Goal: Information Seeking & Learning: Learn about a topic

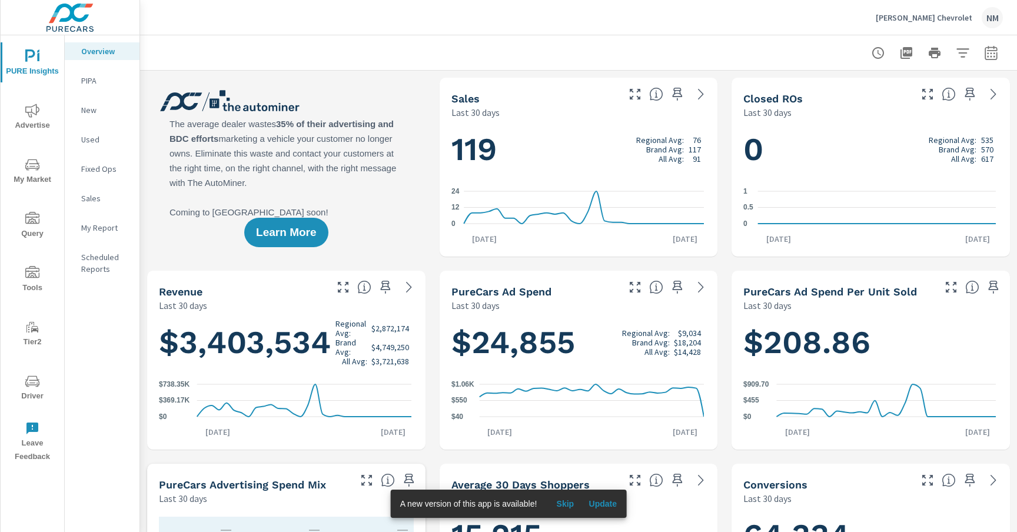
click at [984, 54] on icon "button" at bounding box center [991, 53] width 14 height 14
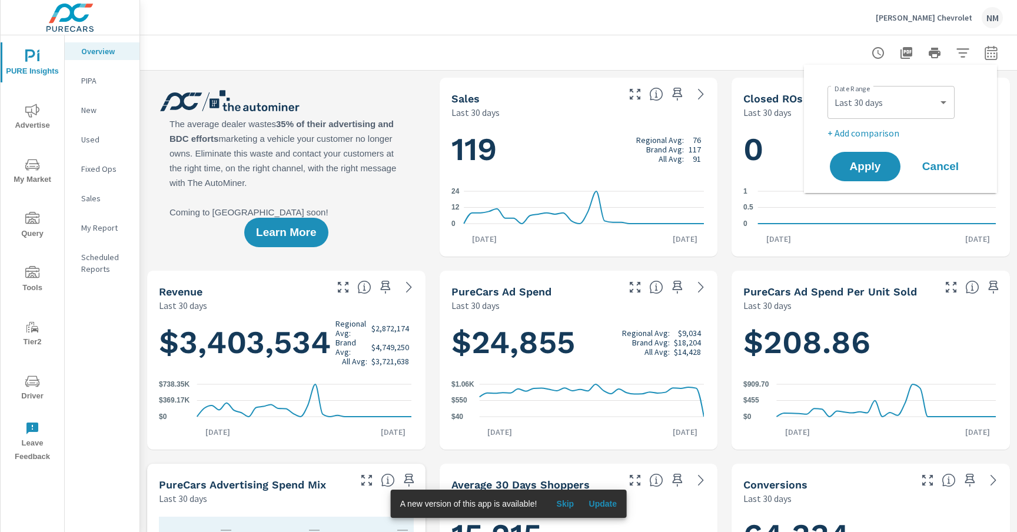
click at [900, 116] on div "Custom Yesterday Last week Last 7 days Last 14 days Last 30 days Last 45 days L…" at bounding box center [890, 102] width 127 height 33
click at [902, 112] on select "Custom Yesterday Last week Last 7 days Last 14 days Last 30 days Last 45 days L…" at bounding box center [891, 103] width 118 height 24
select select "Month to date"
click at [832, 91] on select "Custom Yesterday Last week Last 7 days Last 14 days Last 30 days Last 45 days L…" at bounding box center [891, 103] width 118 height 24
click at [877, 137] on p "+ Add comparison" at bounding box center [902, 133] width 151 height 14
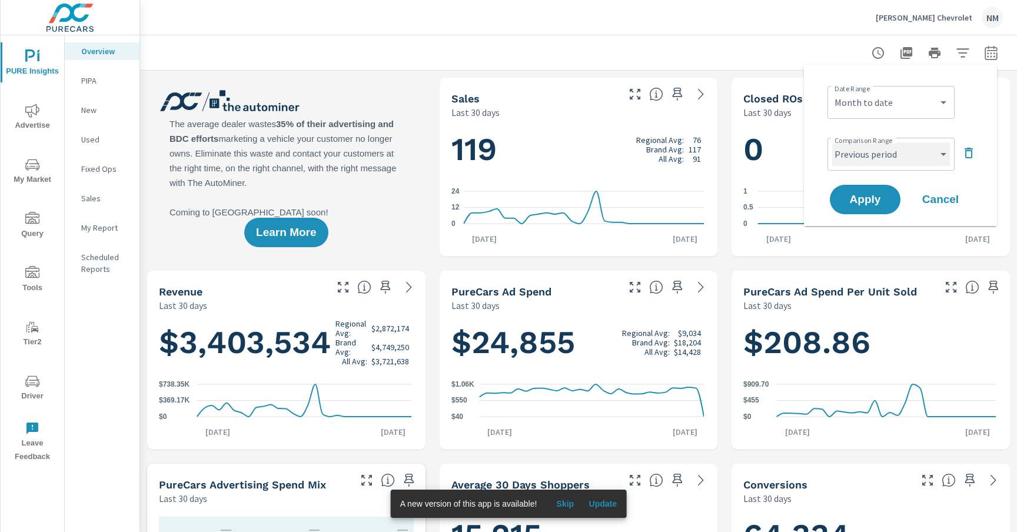
click at [876, 157] on select "Custom Previous period Previous month Previous year" at bounding box center [891, 154] width 118 height 24
select select "Previous month"
click at [832, 142] on select "Custom Previous period Previous month Previous year" at bounding box center [891, 154] width 118 height 24
click at [868, 201] on span "Apply" at bounding box center [865, 199] width 48 height 11
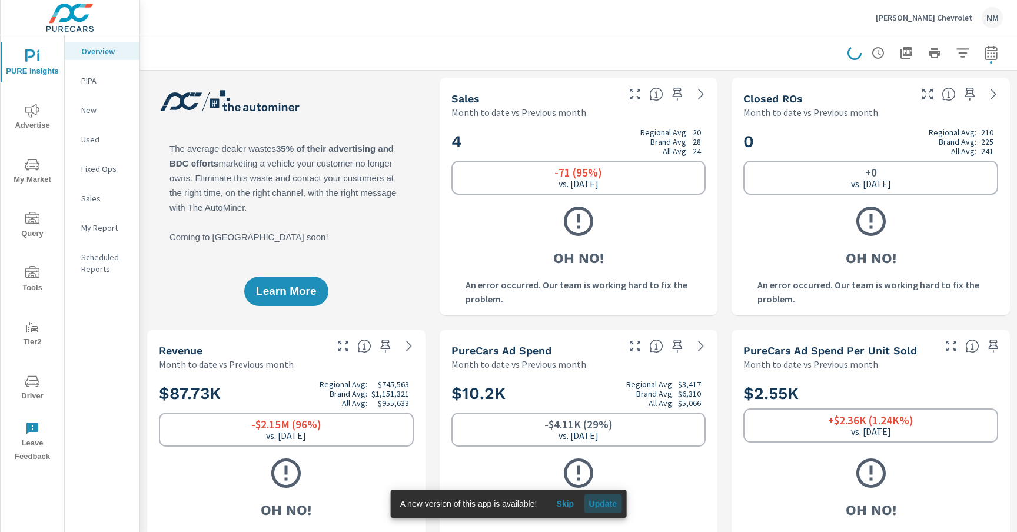
click at [611, 509] on button "Update" at bounding box center [603, 503] width 38 height 19
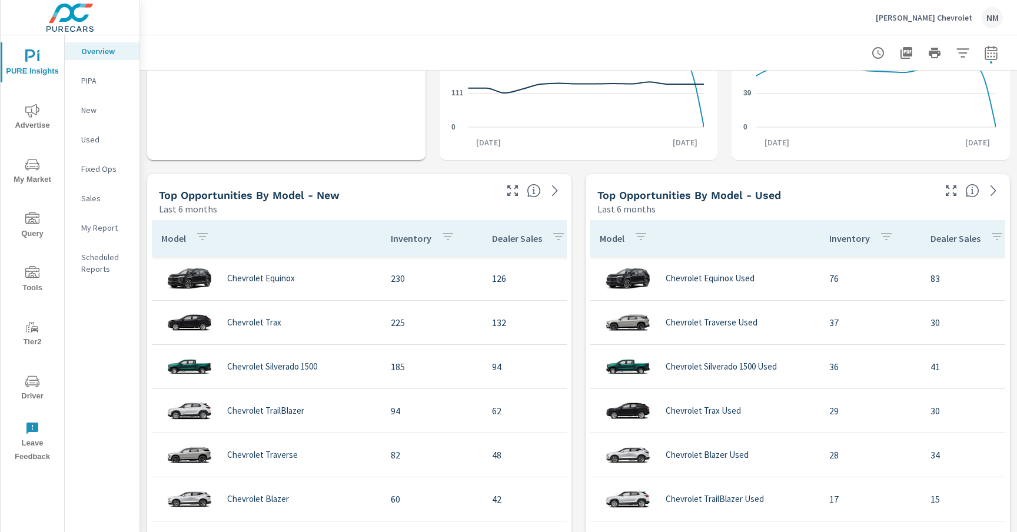
scroll to position [931, 0]
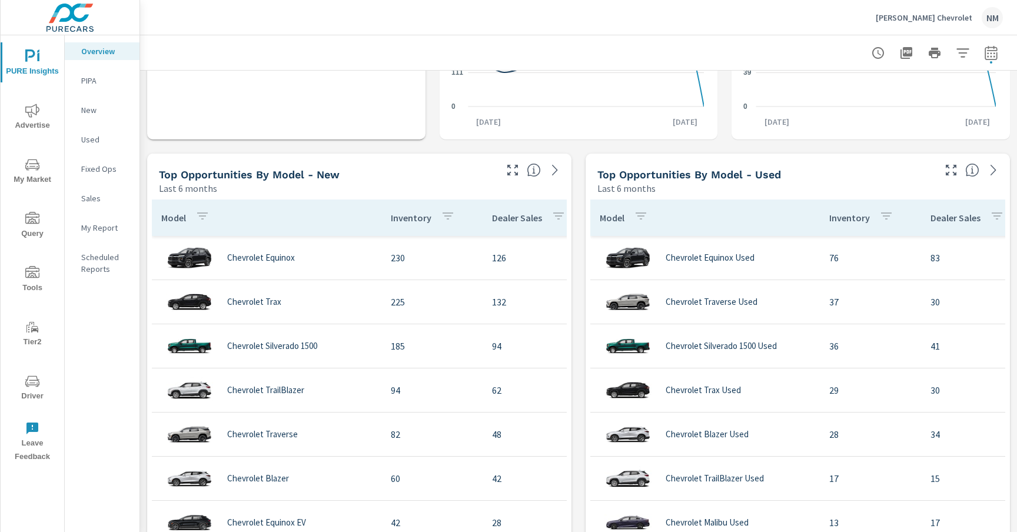
drag, startPoint x: 34, startPoint y: 307, endPoint x: 36, endPoint y: 321, distance: 14.3
click at [36, 321] on div "PURE Insights Advertise My Market Query Tools Tier2 Driver Leave Feedback" at bounding box center [33, 251] width 64 height 433
click at [41, 165] on span "My Market" at bounding box center [32, 172] width 56 height 29
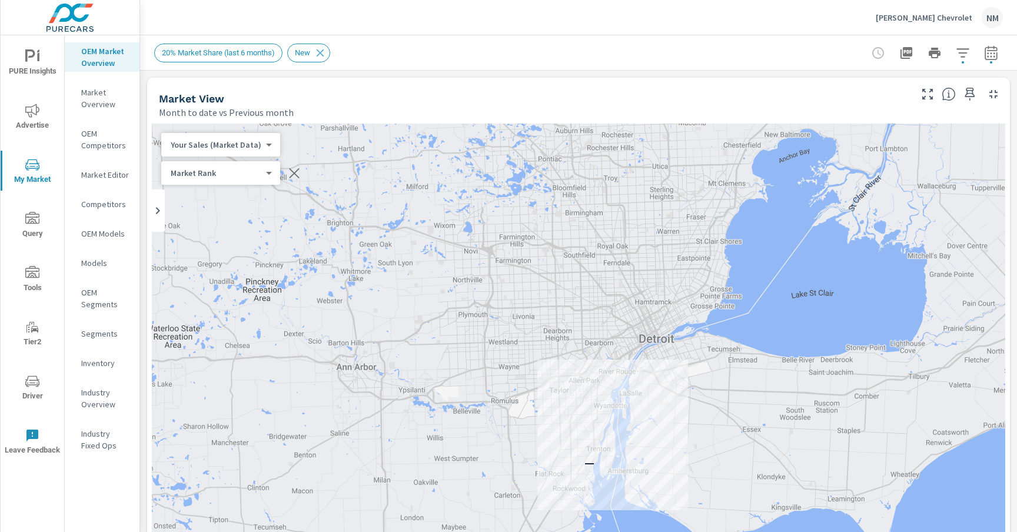
click at [955, 55] on icon "button" at bounding box center [962, 53] width 14 height 14
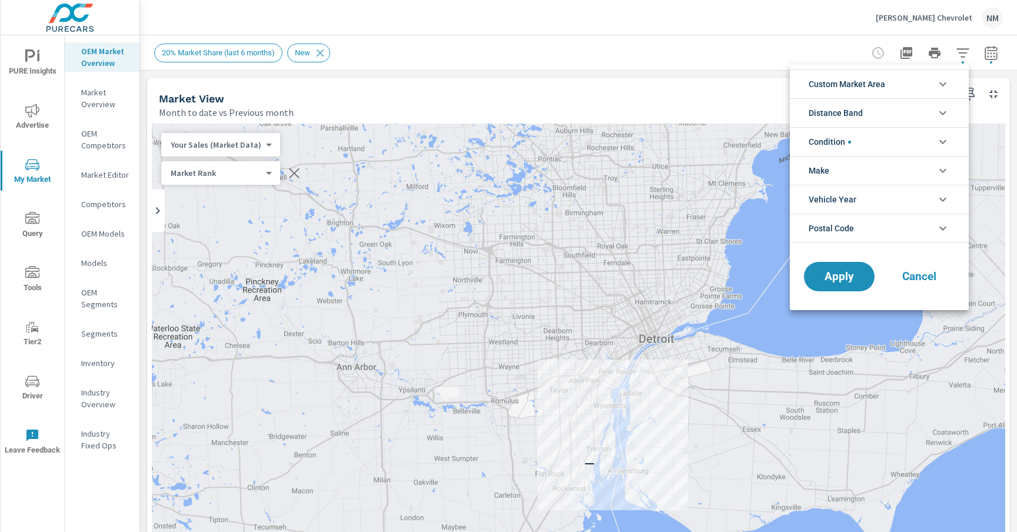
click at [895, 80] on li "Custom Market Area" at bounding box center [879, 83] width 179 height 29
click at [888, 84] on li "Custom Market Area" at bounding box center [879, 83] width 179 height 29
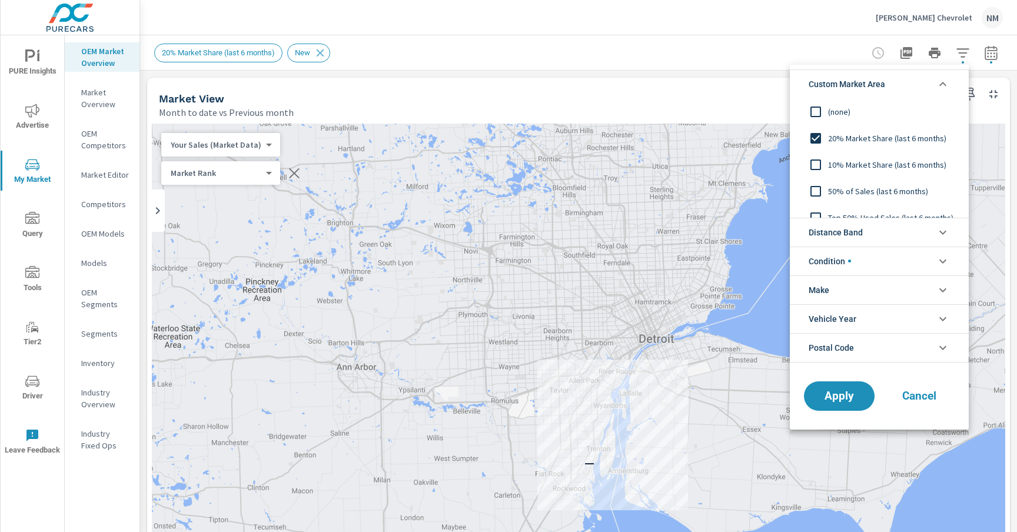
click at [850, 137] on span "20% Market Share (last 6 months)" at bounding box center [892, 138] width 129 height 14
click at [948, 89] on icon "filter options" at bounding box center [942, 84] width 14 height 14
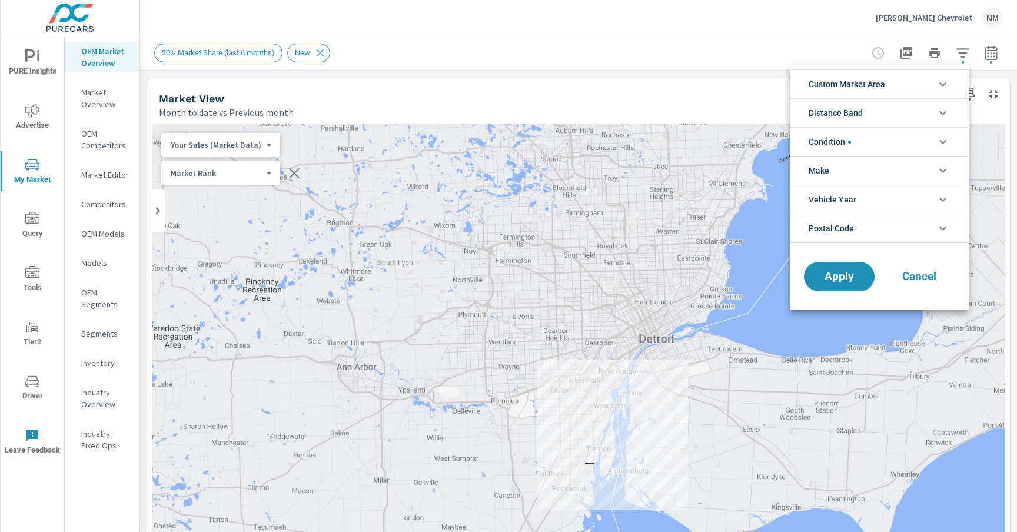
click at [915, 114] on li "Distance Band" at bounding box center [879, 112] width 179 height 29
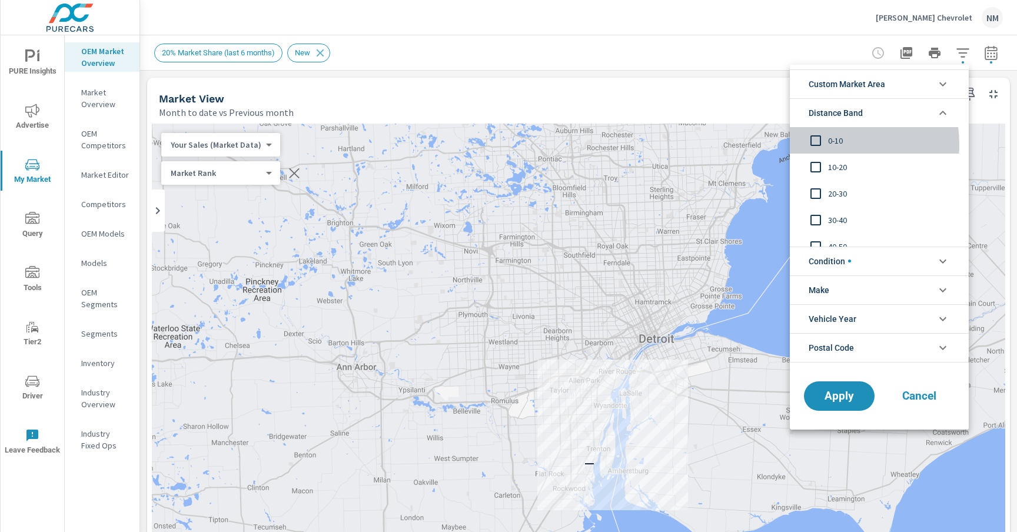
click at [830, 144] on span "0-10" at bounding box center [892, 141] width 129 height 14
click at [831, 163] on span "10-20" at bounding box center [892, 167] width 129 height 14
click at [940, 106] on icon "filter options" at bounding box center [942, 113] width 14 height 14
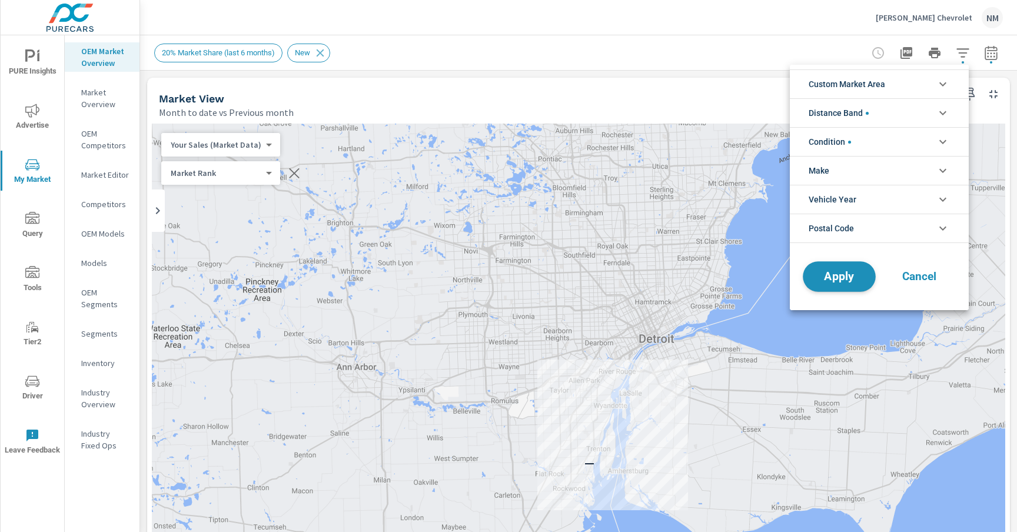
click at [852, 279] on span "Apply" at bounding box center [839, 276] width 48 height 11
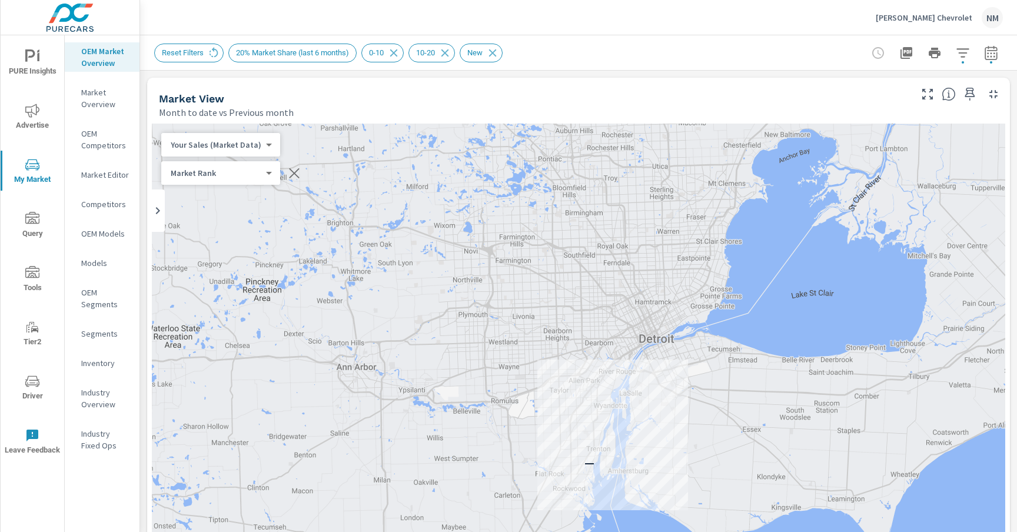
click at [985, 55] on icon "button" at bounding box center [991, 53] width 14 height 14
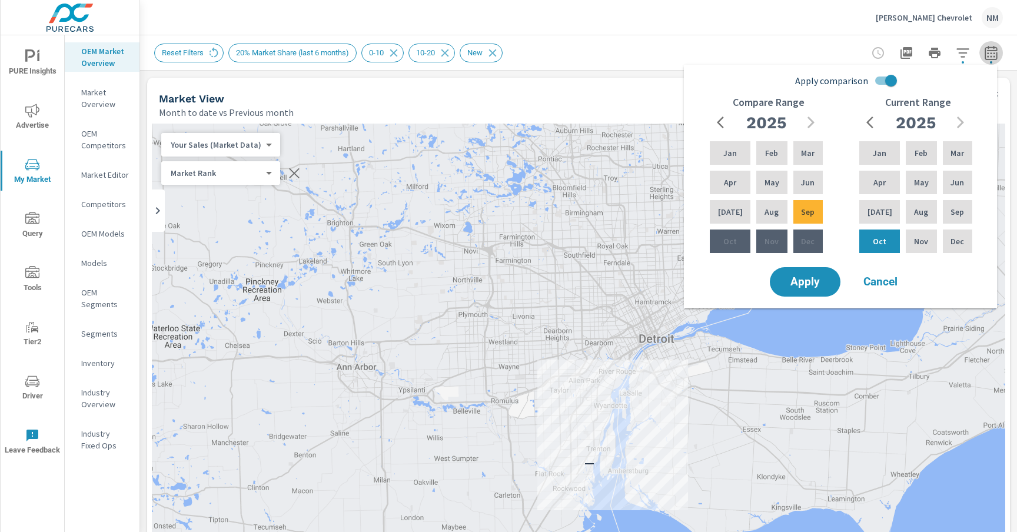
click at [985, 55] on icon "button" at bounding box center [991, 53] width 14 height 14
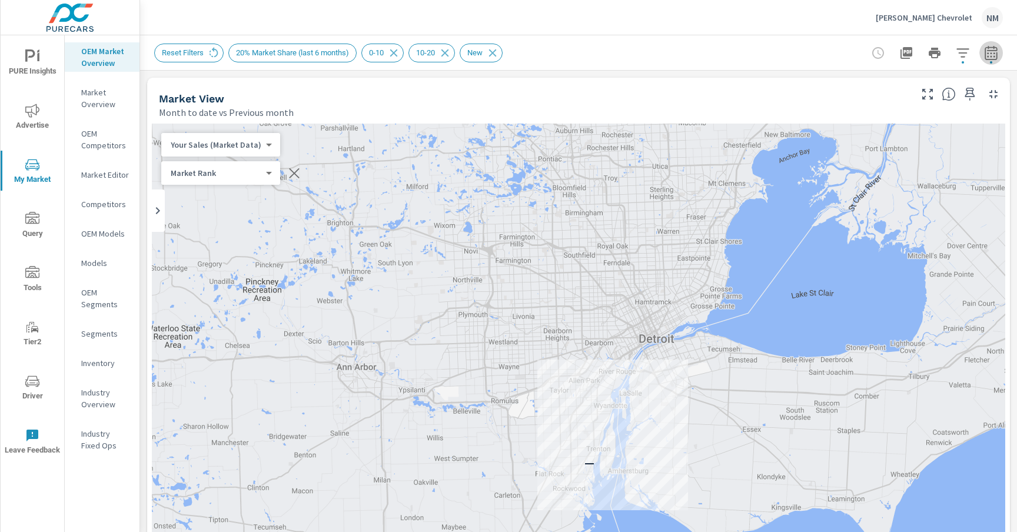
click at [985, 55] on icon "button" at bounding box center [991, 53] width 14 height 14
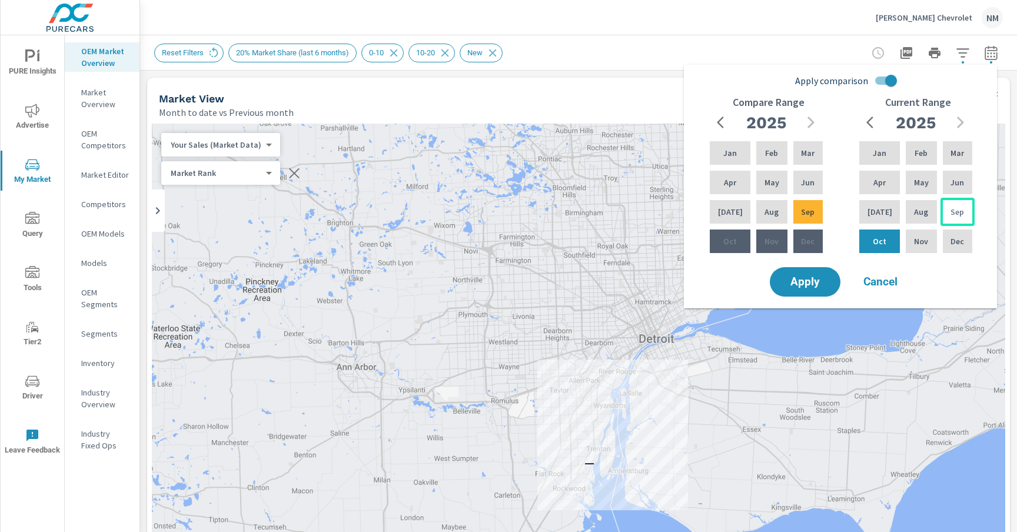
click at [955, 209] on p "Sep" at bounding box center [957, 212] width 14 height 12
click at [925, 216] on div "Aug" at bounding box center [920, 212] width 35 height 28
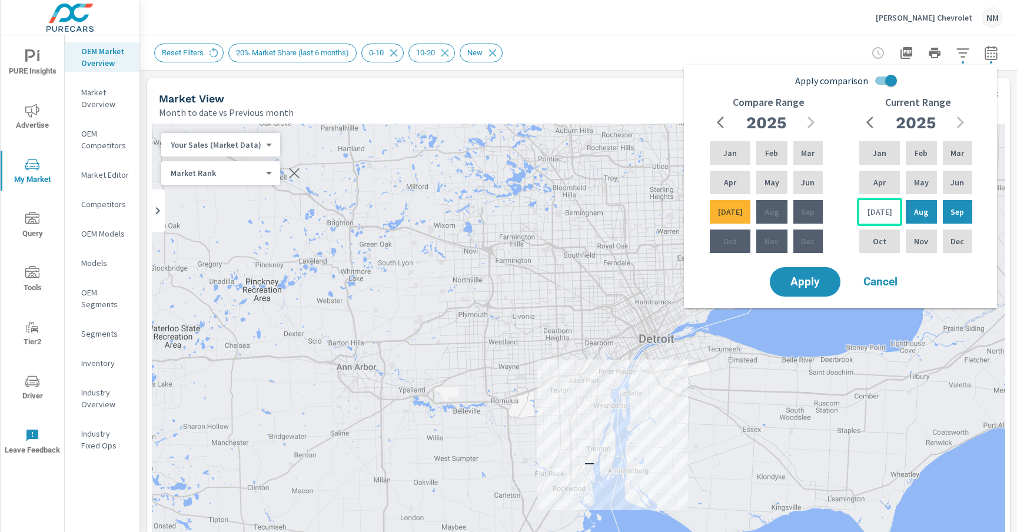
click at [876, 215] on p "Jul" at bounding box center [879, 212] width 25 height 12
click at [808, 179] on p "Jun" at bounding box center [808, 183] width 14 height 12
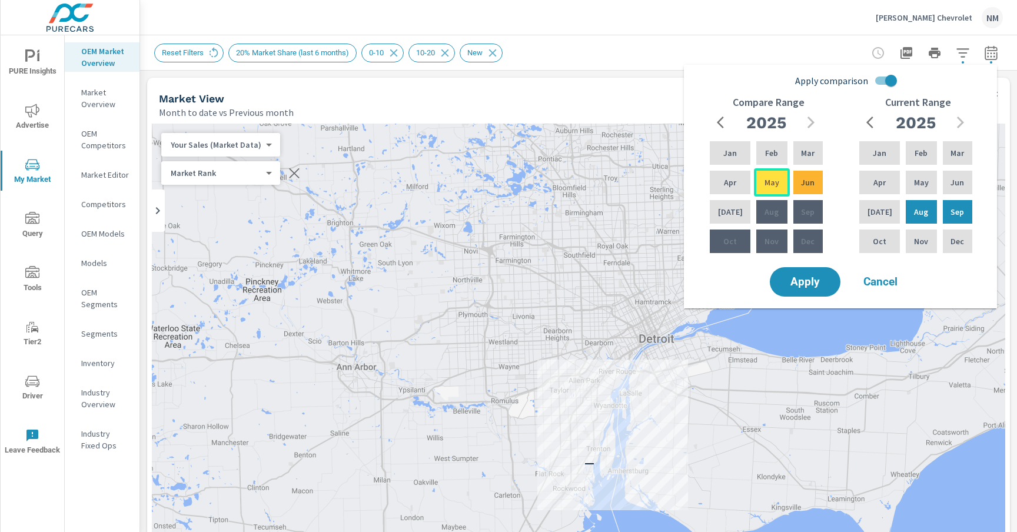
click at [764, 181] on p "May" at bounding box center [771, 183] width 15 height 12
click at [727, 181] on p "Apr" at bounding box center [730, 183] width 12 height 12
click at [873, 212] on p "Jul" at bounding box center [879, 212] width 25 height 12
click at [805, 182] on p "Jun" at bounding box center [808, 183] width 14 height 12
click at [724, 185] on p "Apr" at bounding box center [730, 183] width 12 height 12
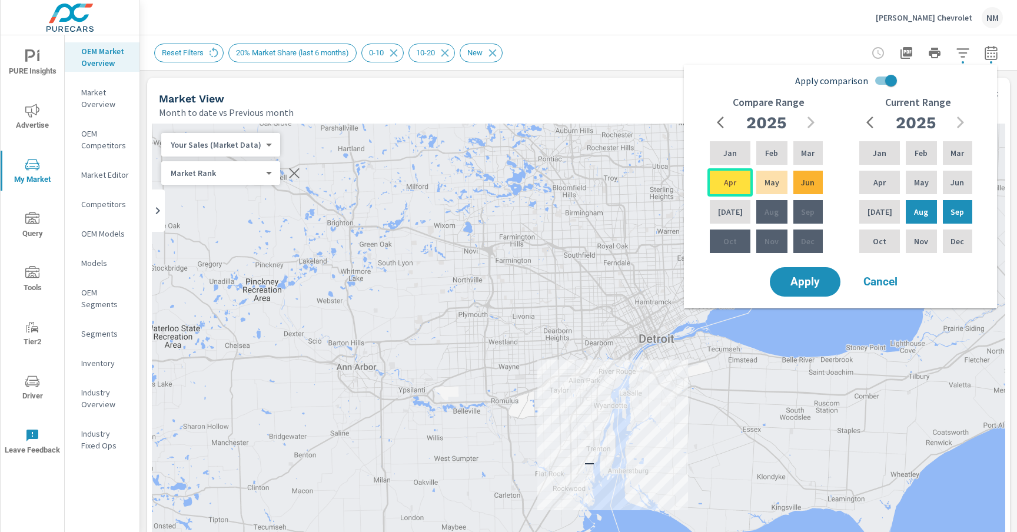
click at [726, 181] on p "Apr" at bounding box center [730, 183] width 12 height 12
click at [803, 184] on p "Jun" at bounding box center [808, 183] width 14 height 12
click at [957, 218] on div "Sep" at bounding box center [957, 212] width 34 height 28
click at [870, 213] on div "Jul" at bounding box center [879, 212] width 45 height 28
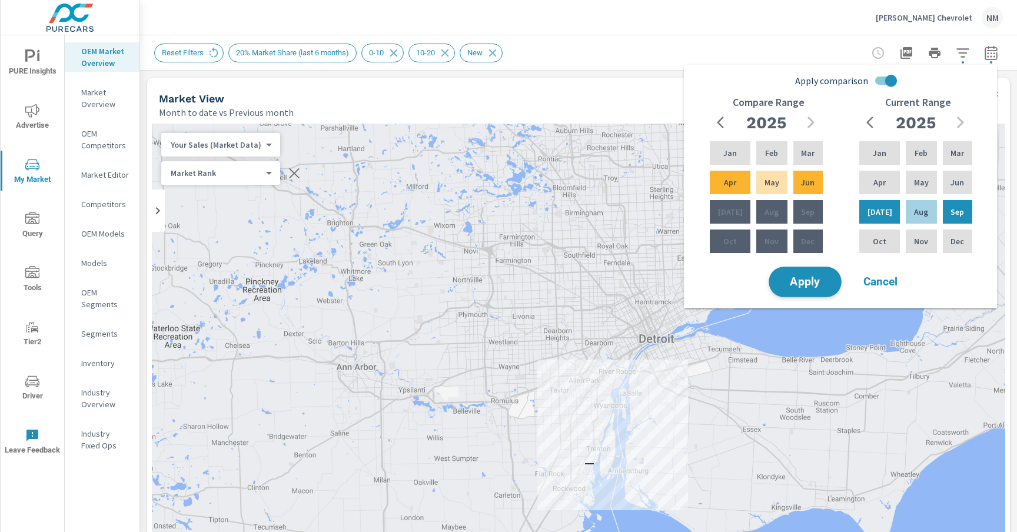
click at [811, 283] on span "Apply" at bounding box center [805, 282] width 48 height 11
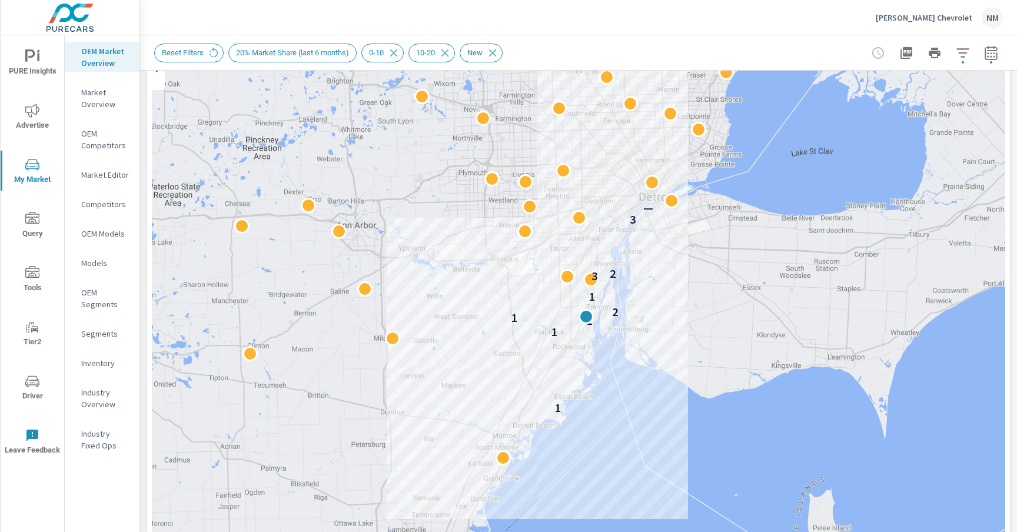
scroll to position [152, 0]
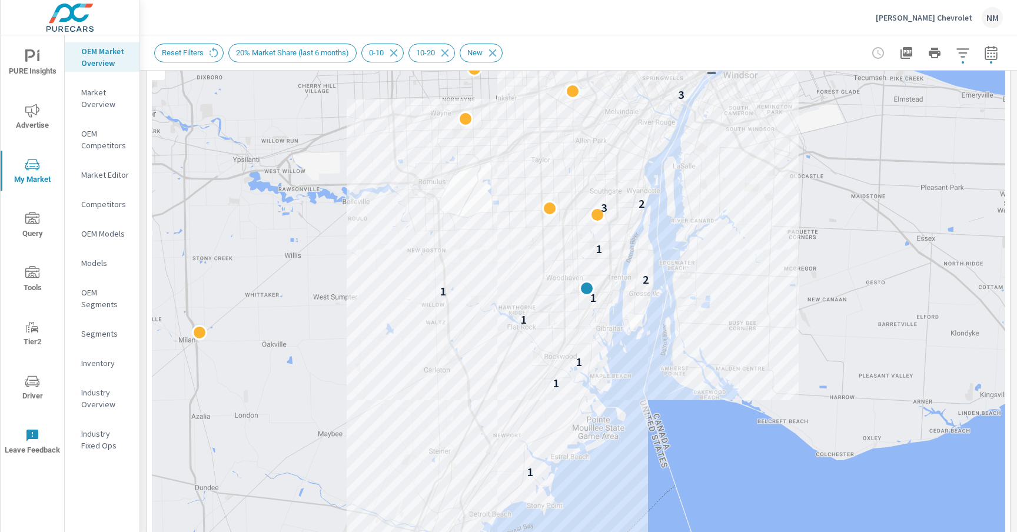
drag, startPoint x: 568, startPoint y: 217, endPoint x: 587, endPoint y: 150, distance: 68.9
click at [587, 150] on div "1 1 1 1 1 1 2 1 3 2 3 —" at bounding box center [578, 299] width 853 height 654
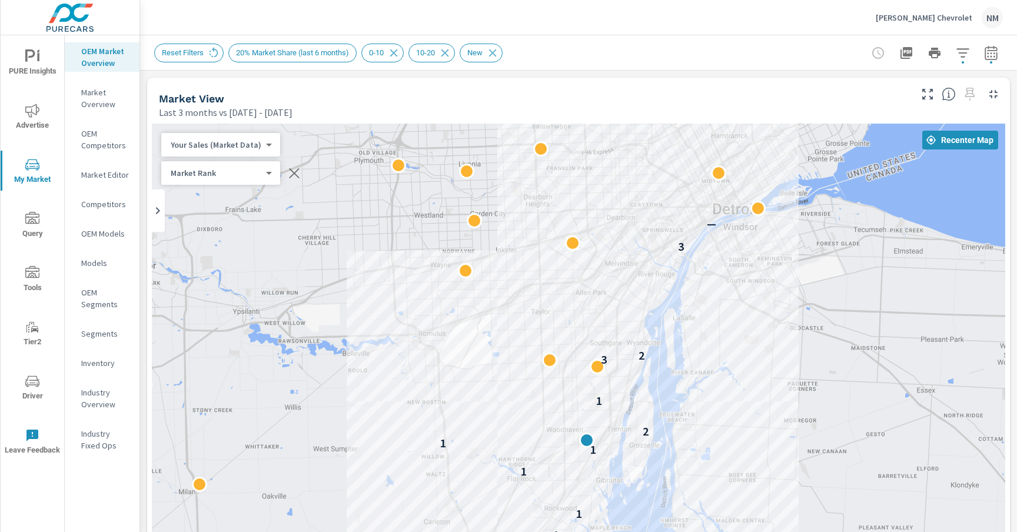
click at [971, 54] on div at bounding box center [934, 53] width 136 height 24
click at [955, 49] on icon "button" at bounding box center [962, 53] width 14 height 14
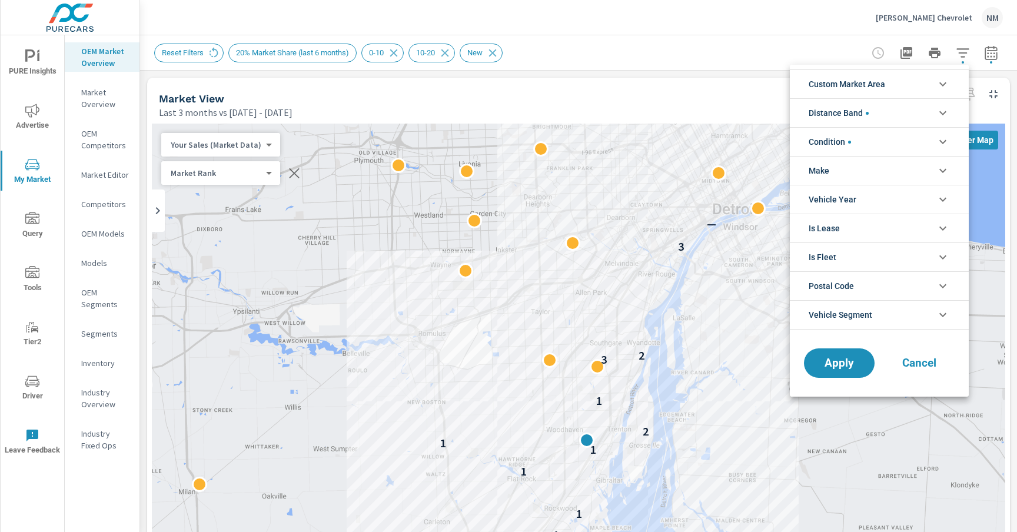
click at [868, 108] on span "Distance Band" at bounding box center [838, 113] width 60 height 28
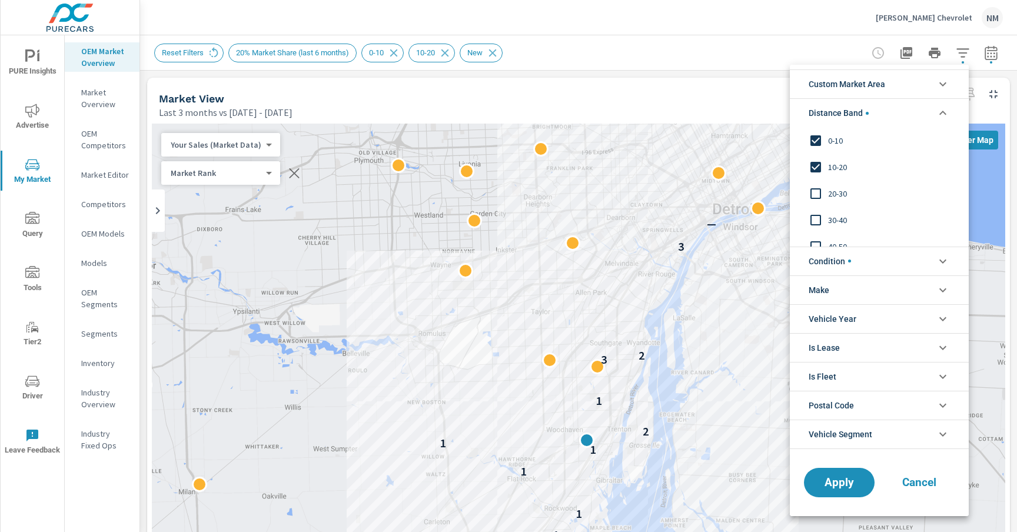
click at [840, 169] on span "10-20" at bounding box center [892, 167] width 129 height 14
click at [834, 488] on span "Apply" at bounding box center [839, 482] width 48 height 11
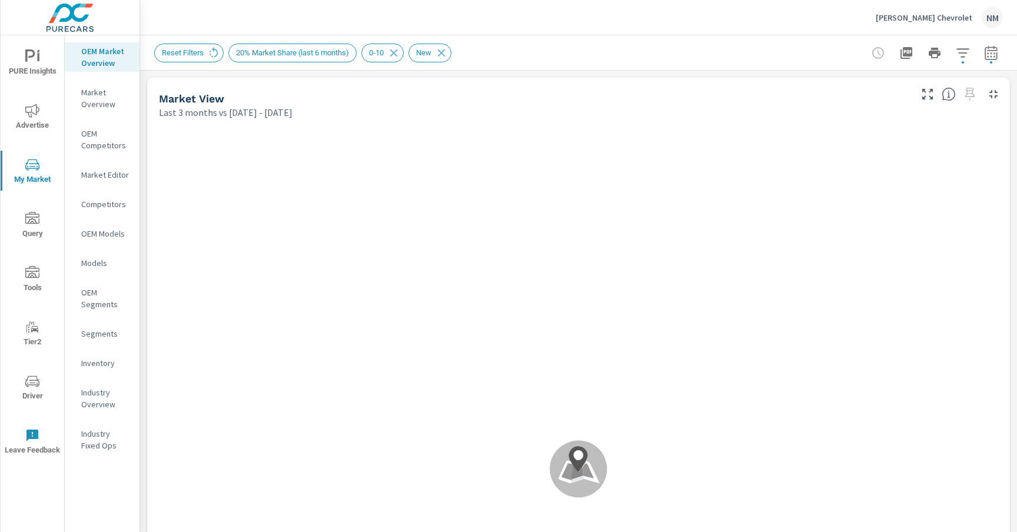
scroll to position [44, 0]
